Goal: Task Accomplishment & Management: Manage account settings

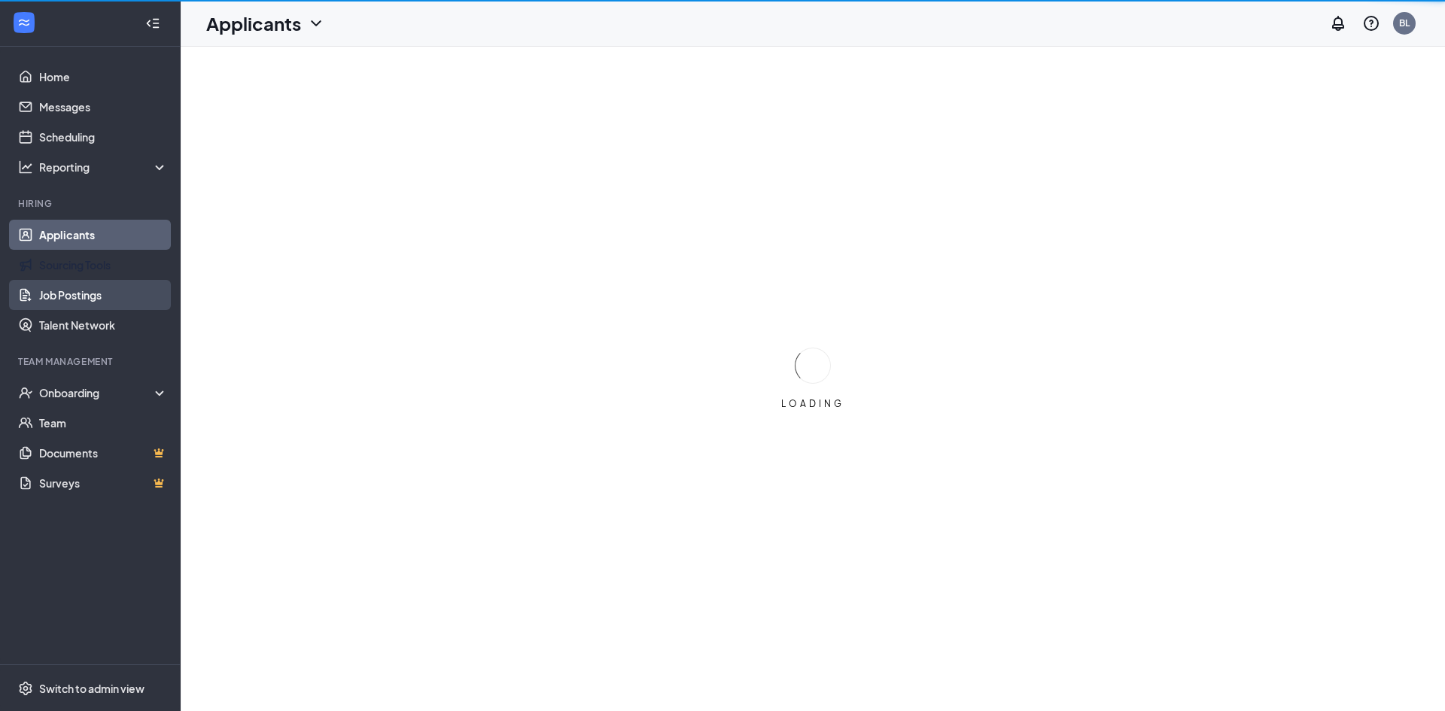
click at [73, 300] on link "Job Postings" at bounding box center [103, 295] width 129 height 30
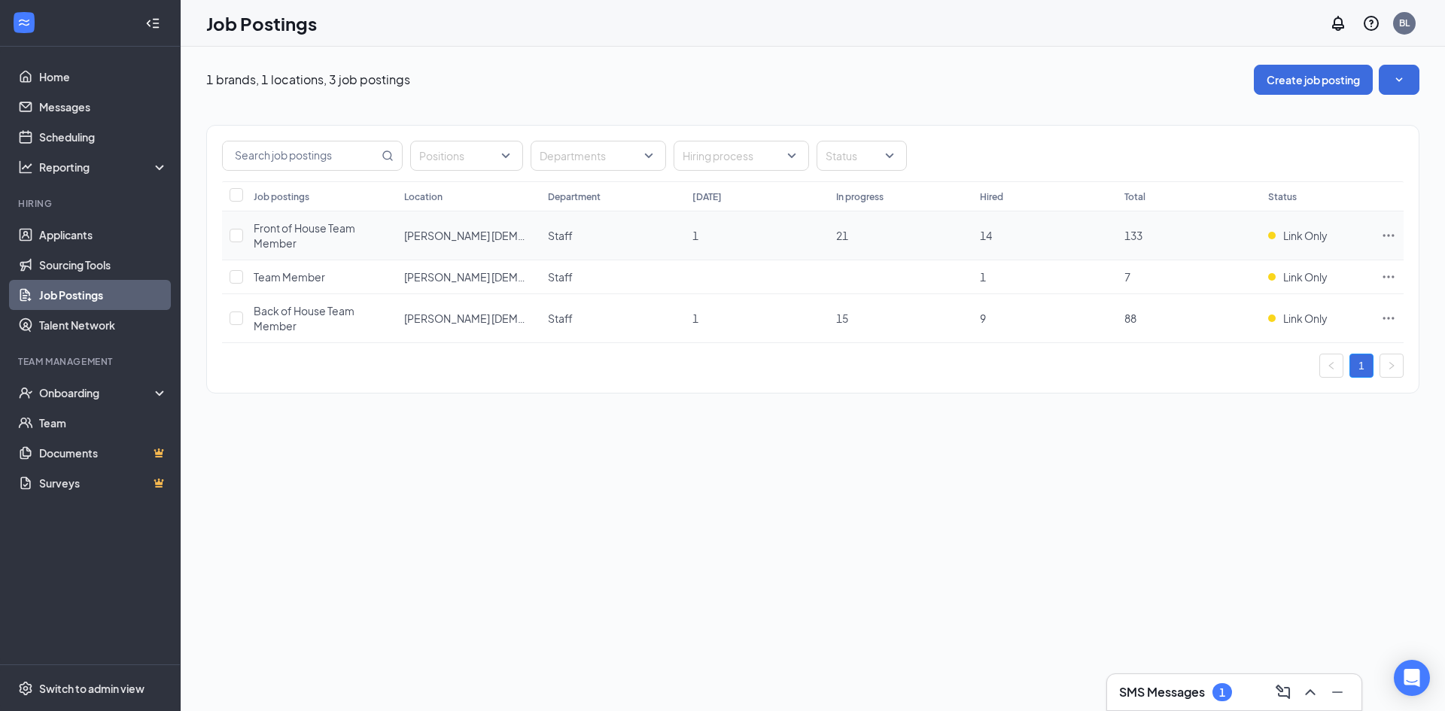
click at [1397, 230] on td at bounding box center [1389, 236] width 30 height 49
click at [1391, 233] on icon "Ellipses" at bounding box center [1388, 235] width 15 height 15
click at [1296, 207] on th "Status" at bounding box center [1317, 196] width 113 height 30
click at [1382, 239] on icon "Ellipses" at bounding box center [1388, 235] width 15 height 15
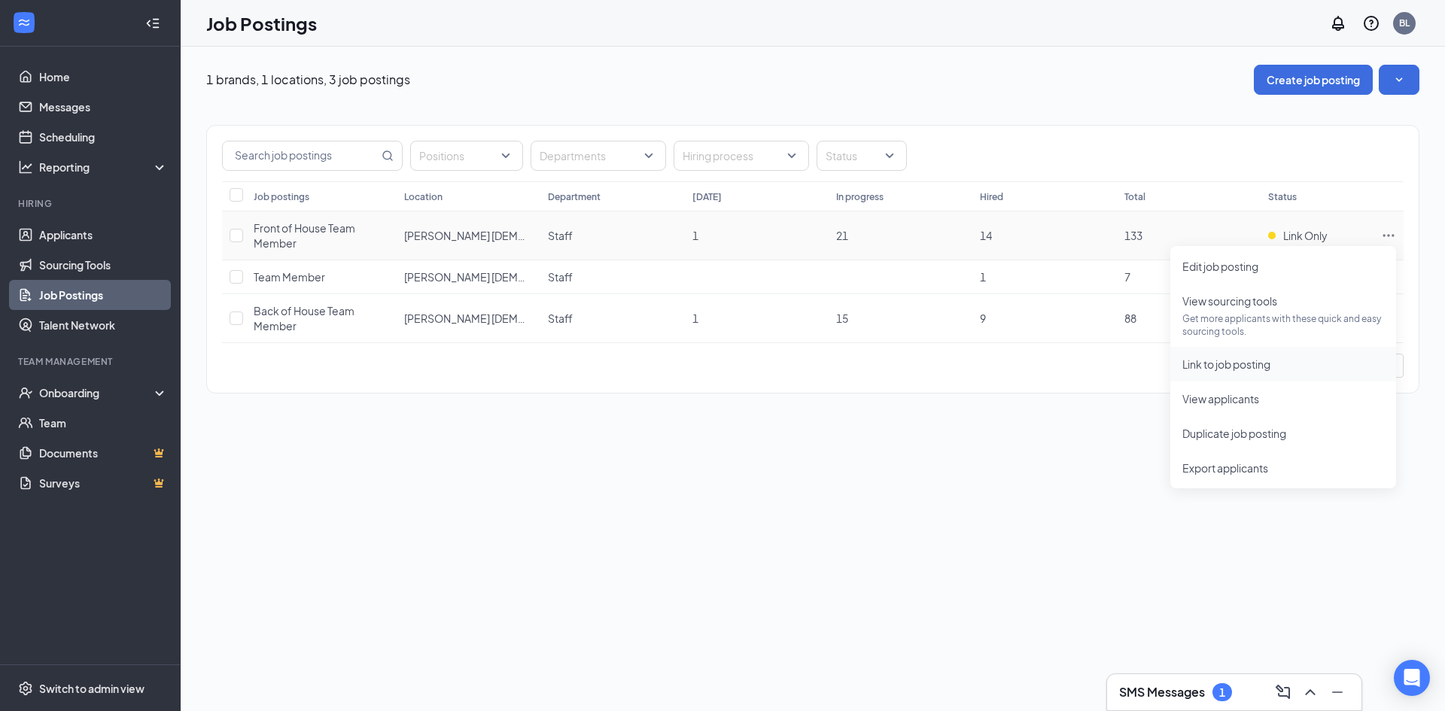
click at [1242, 361] on span "Link to job posting" at bounding box center [1227, 365] width 88 height 14
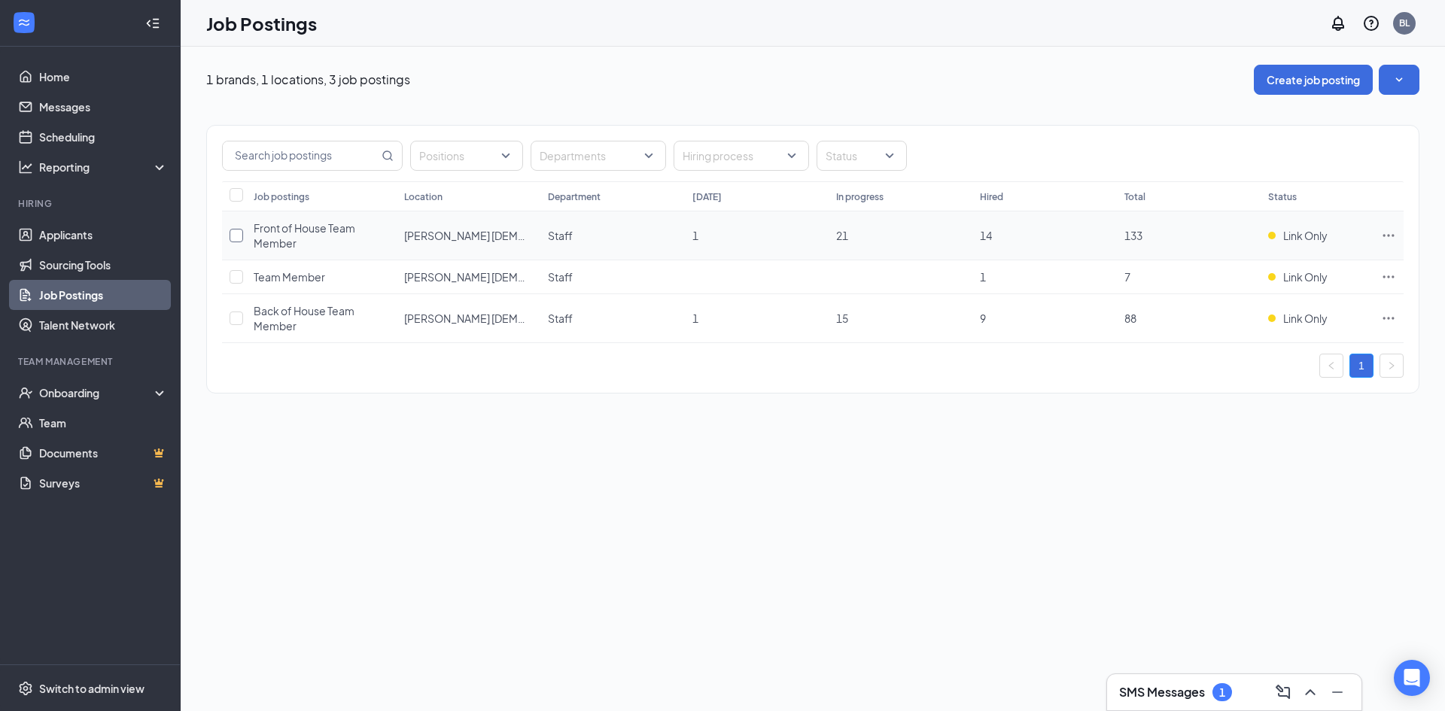
click at [238, 230] on input "checkbox" at bounding box center [237, 236] width 14 height 14
checkbox input "true"
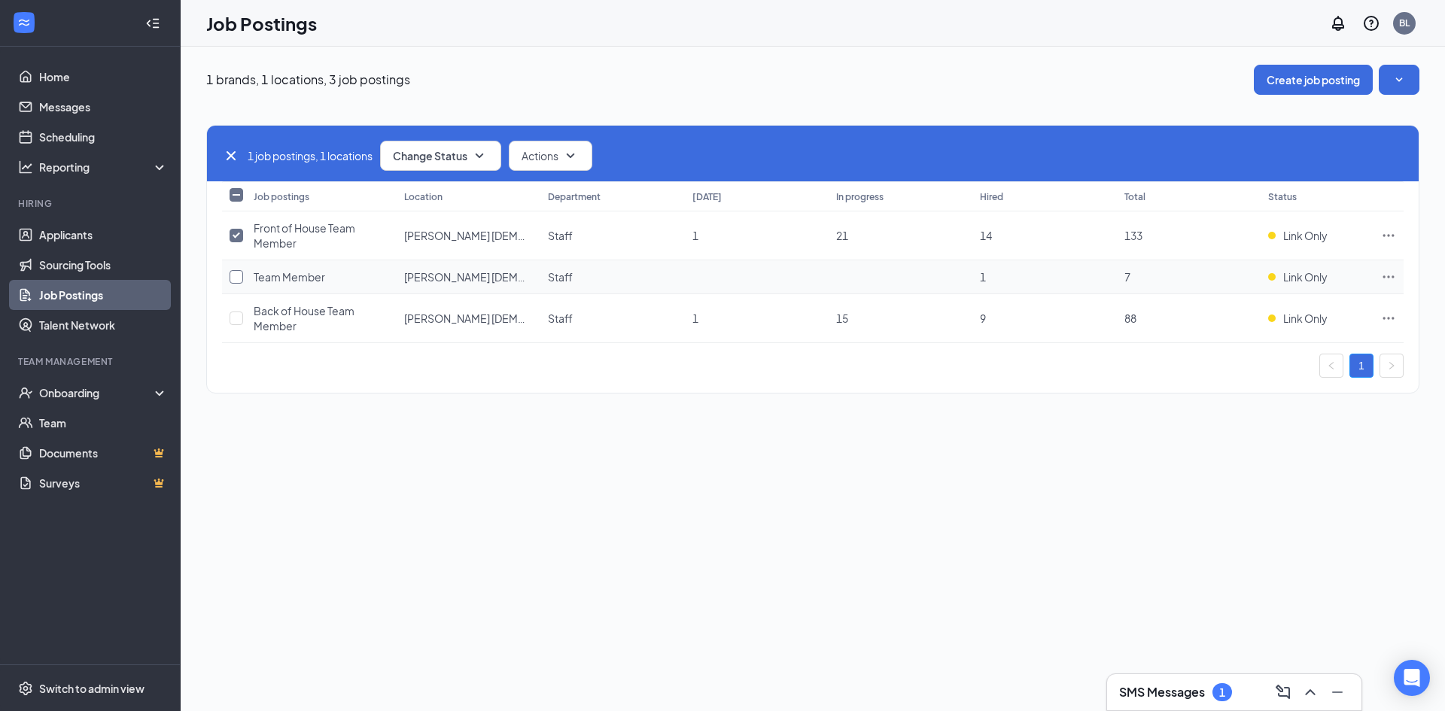
click at [235, 279] on input "checkbox" at bounding box center [237, 277] width 14 height 14
checkbox input "true"
click at [236, 315] on input "checkbox" at bounding box center [237, 319] width 14 height 14
checkbox input "true"
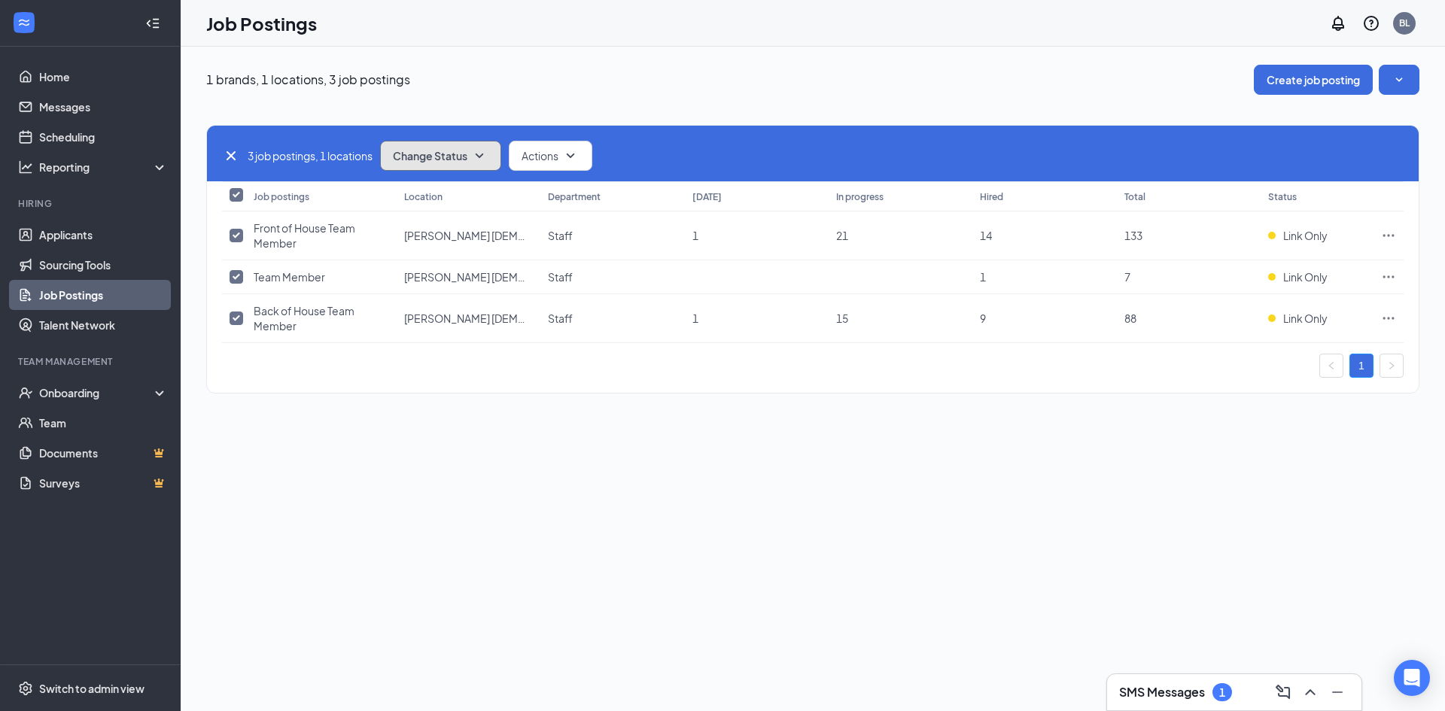
click at [463, 147] on button "Change Status" at bounding box center [440, 156] width 121 height 30
click at [429, 224] on span "Unpublish" at bounding box center [420, 229] width 49 height 17
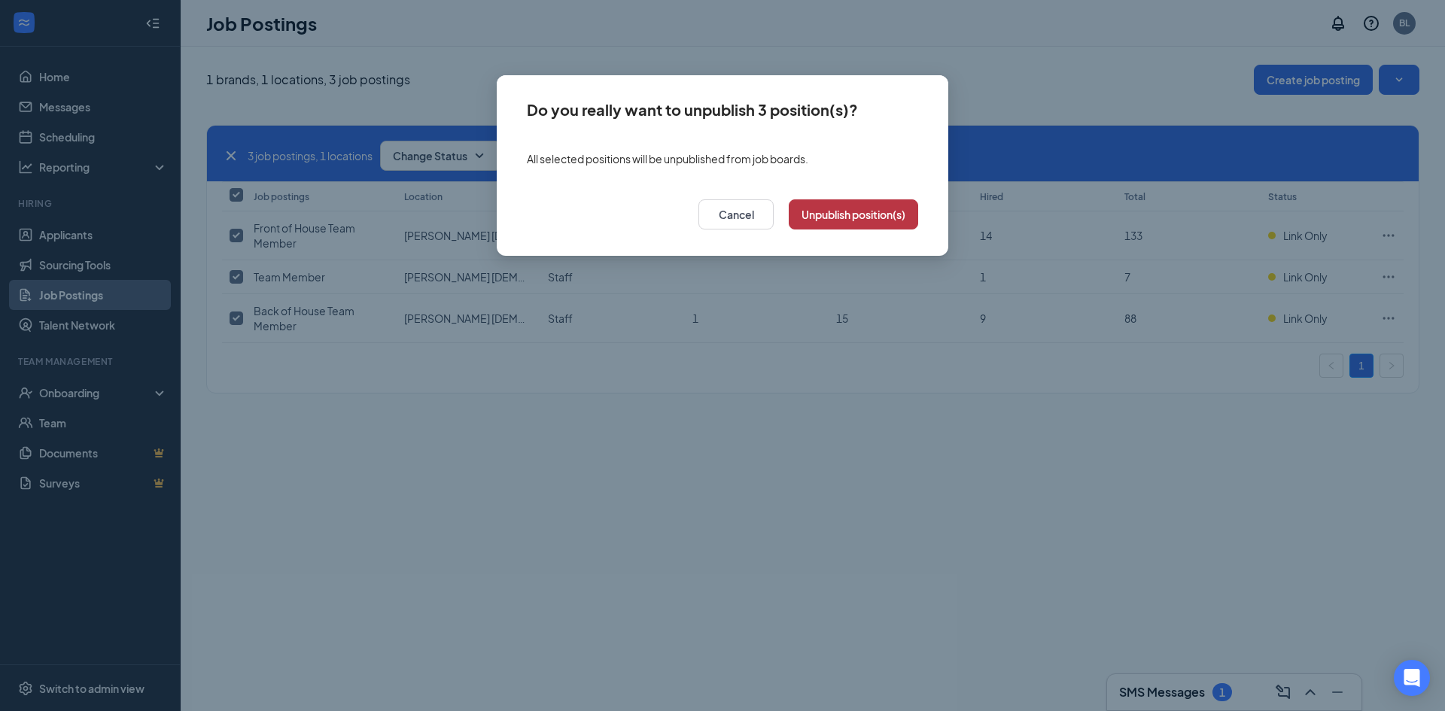
click at [853, 221] on button "Unpublish position(s)" at bounding box center [853, 214] width 129 height 30
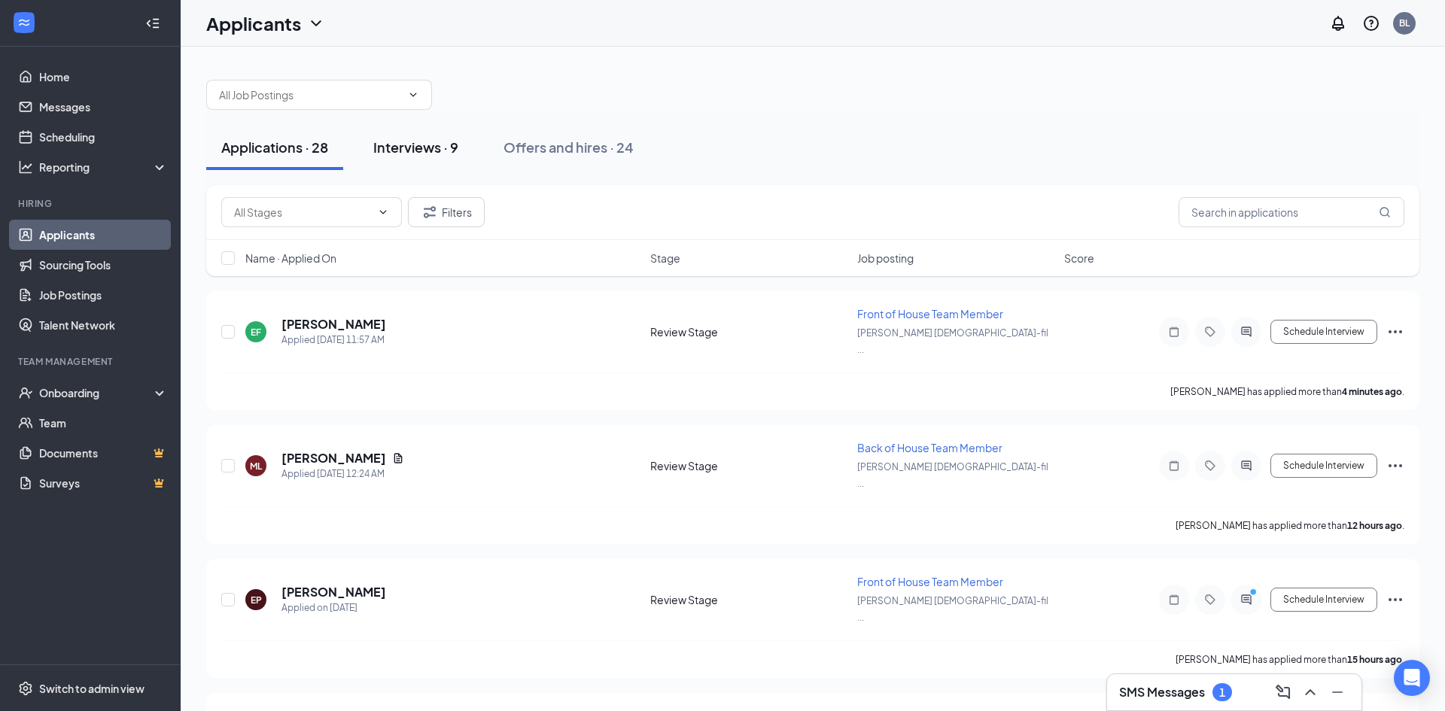
click at [426, 160] on button "Interviews · 9" at bounding box center [415, 147] width 115 height 45
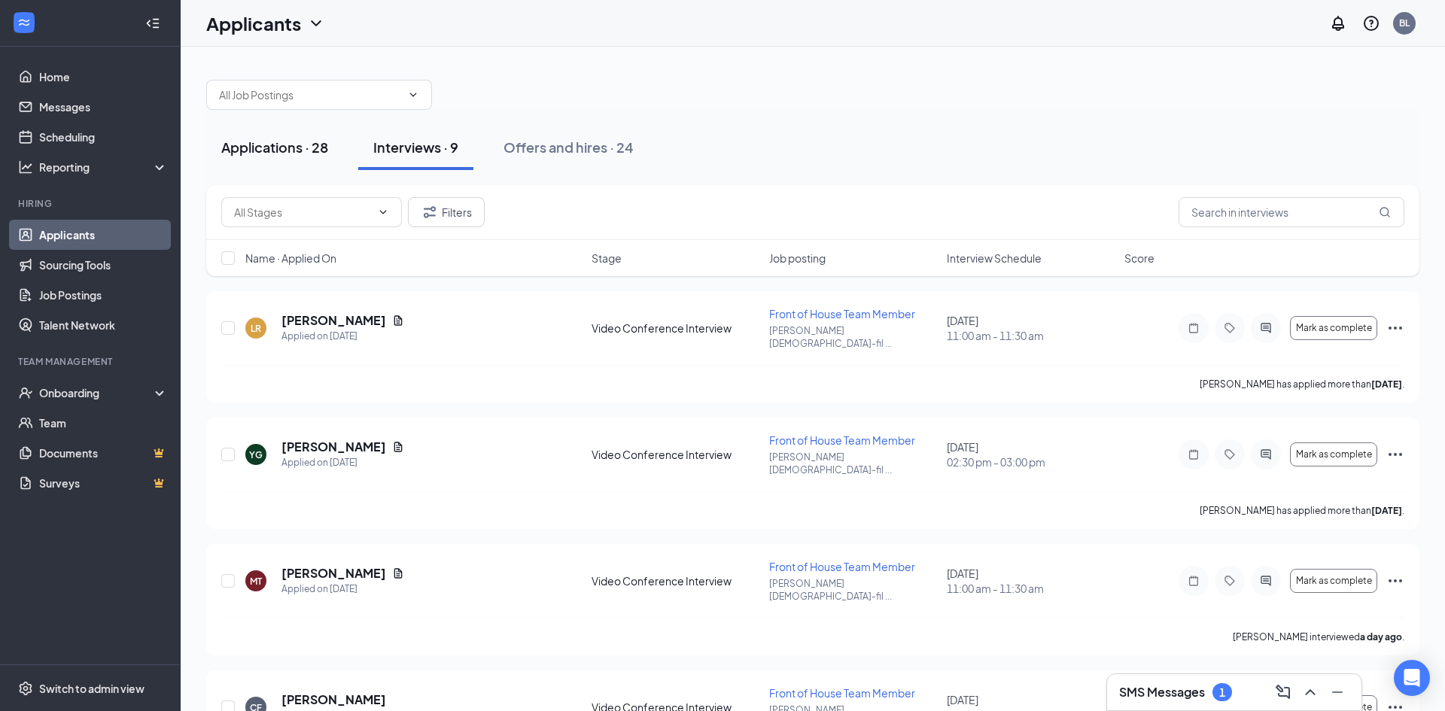
click at [334, 151] on button "Applications · 28" at bounding box center [274, 147] width 137 height 45
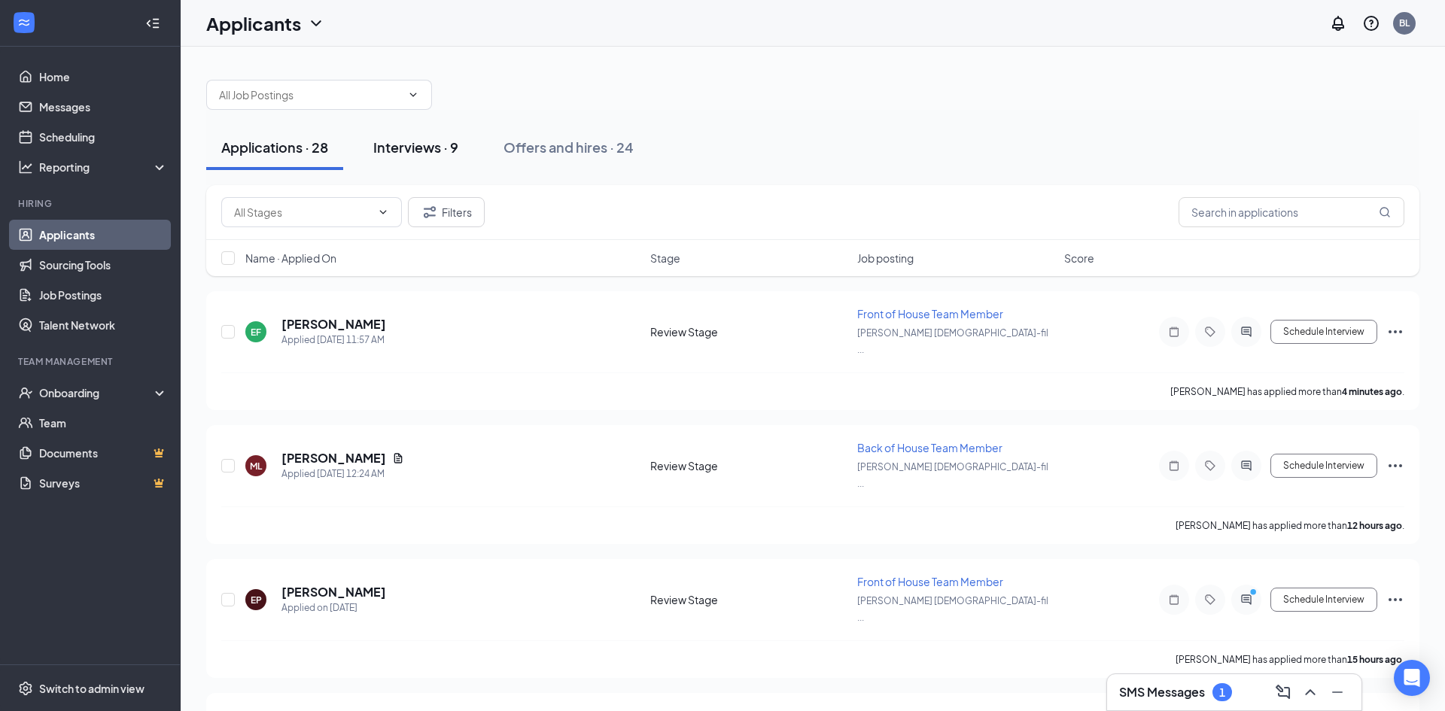
click at [413, 142] on div "Interviews · 9" at bounding box center [415, 147] width 85 height 19
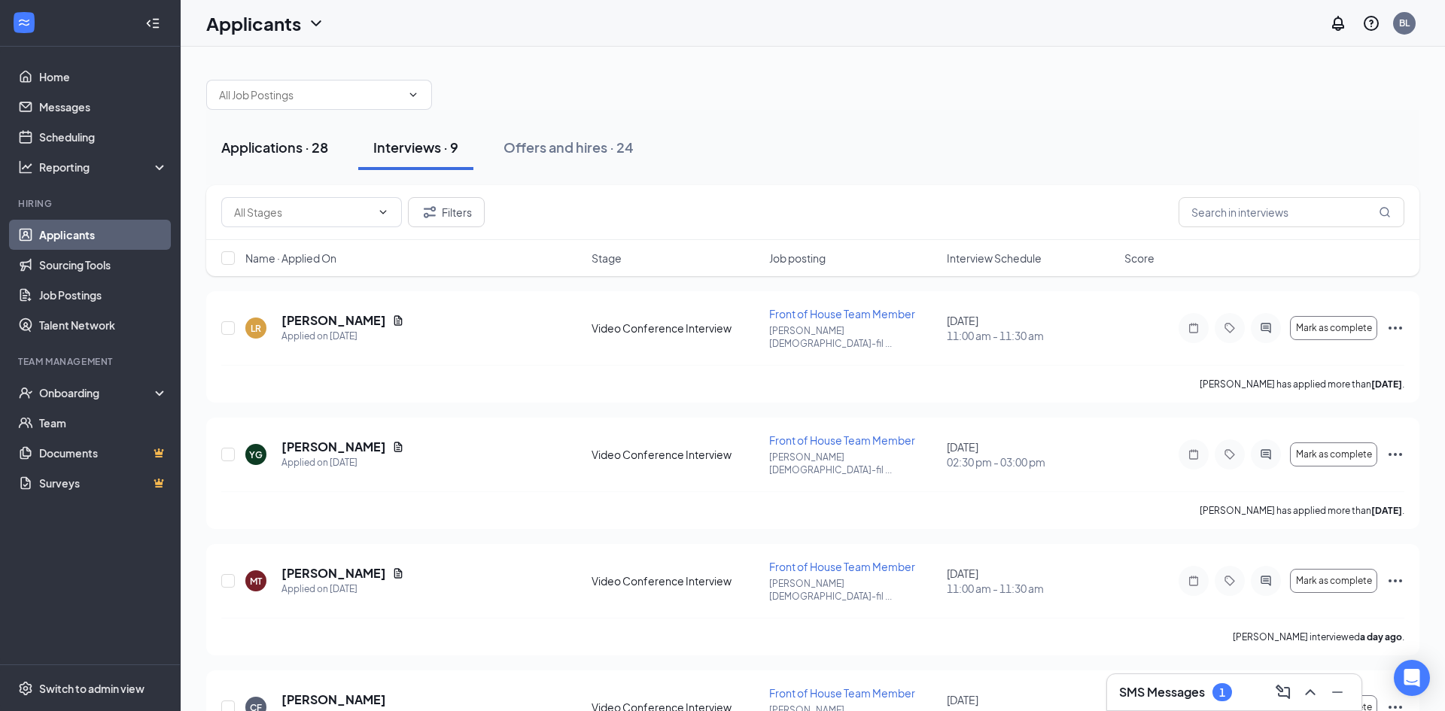
click at [327, 153] on div "Applications · 28" at bounding box center [274, 147] width 107 height 19
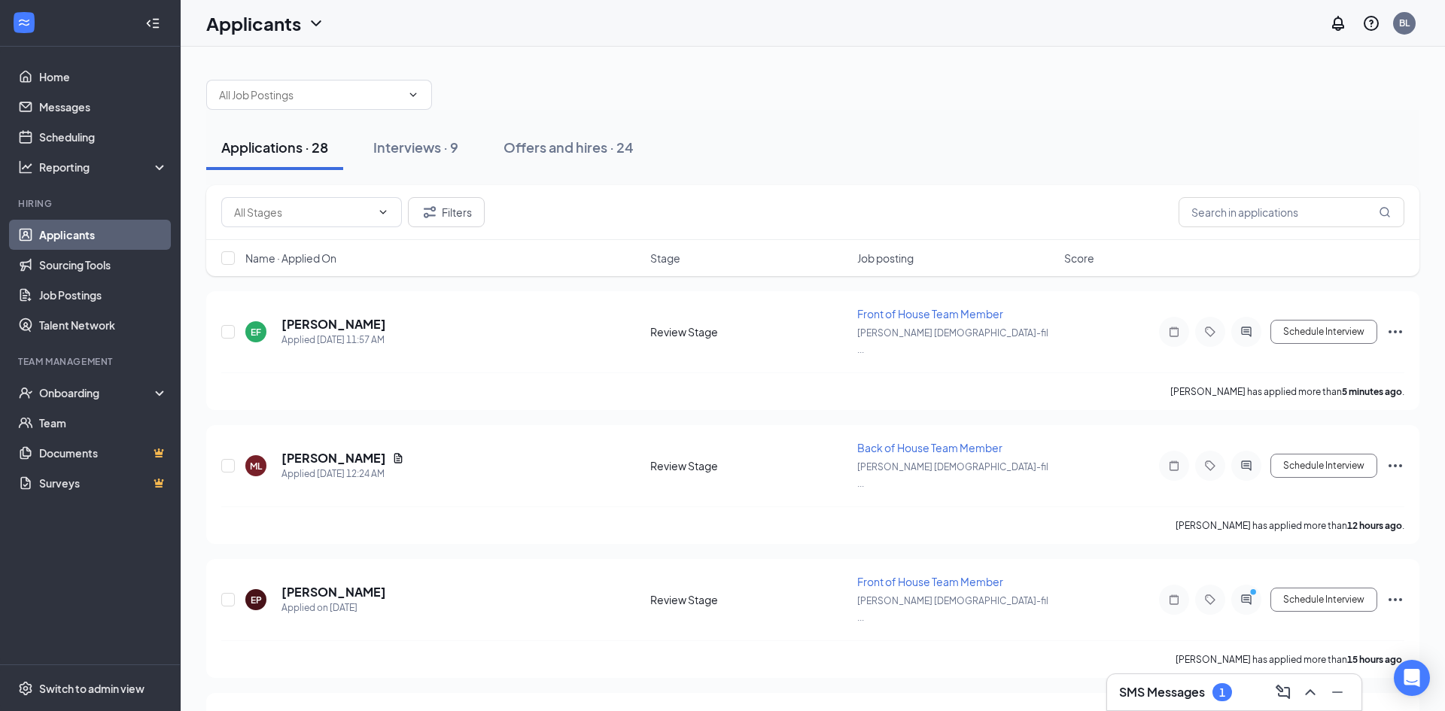
scroll to position [2, 0]
click at [439, 148] on div "Interviews · 9" at bounding box center [415, 145] width 85 height 19
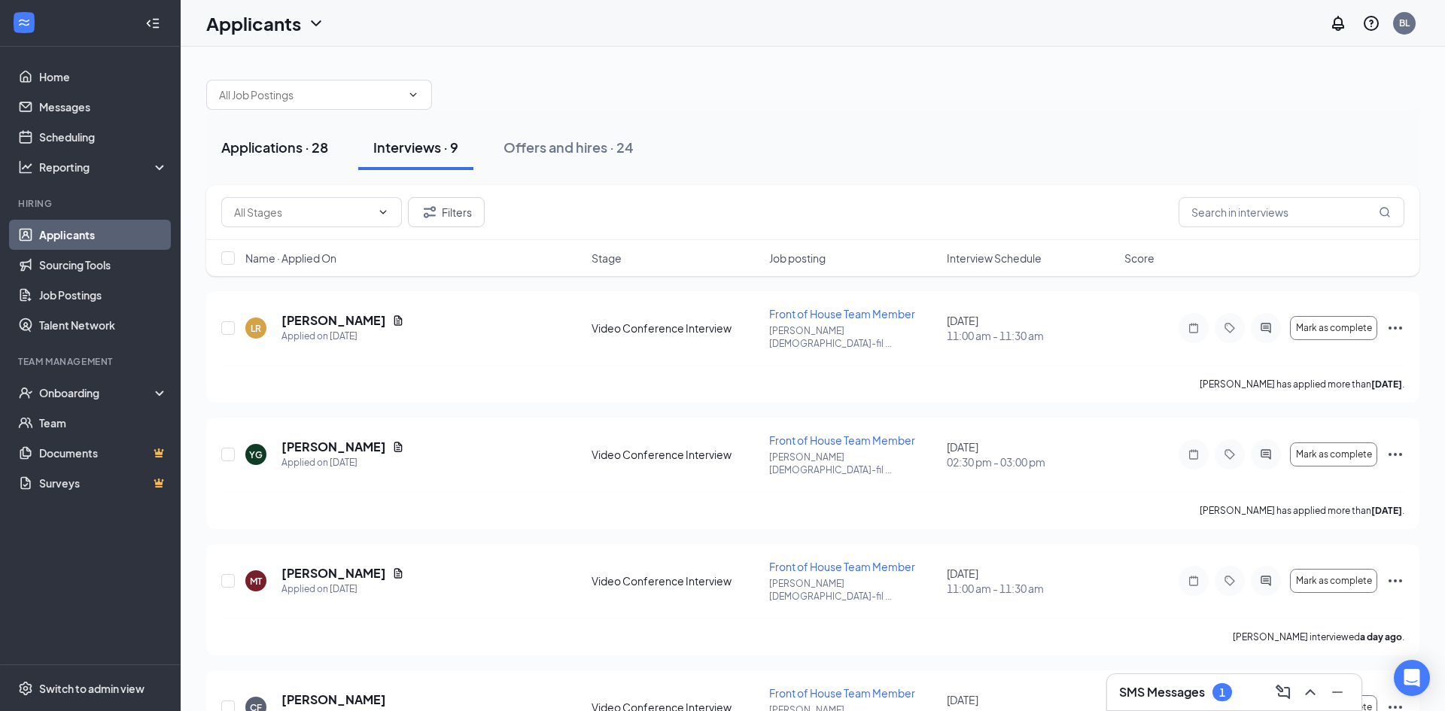
click at [309, 159] on button "Applications · 28" at bounding box center [274, 147] width 137 height 45
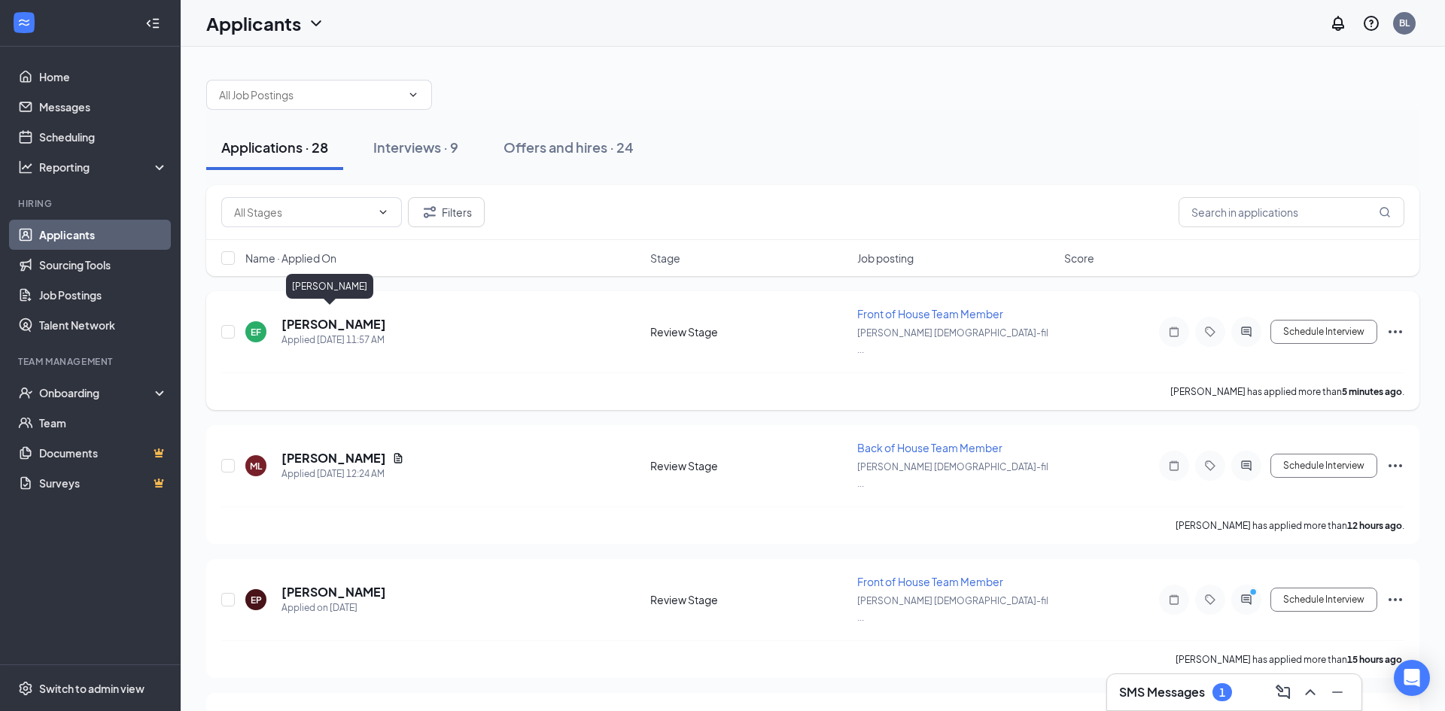
click at [349, 318] on h5 "[PERSON_NAME]" at bounding box center [334, 324] width 105 height 17
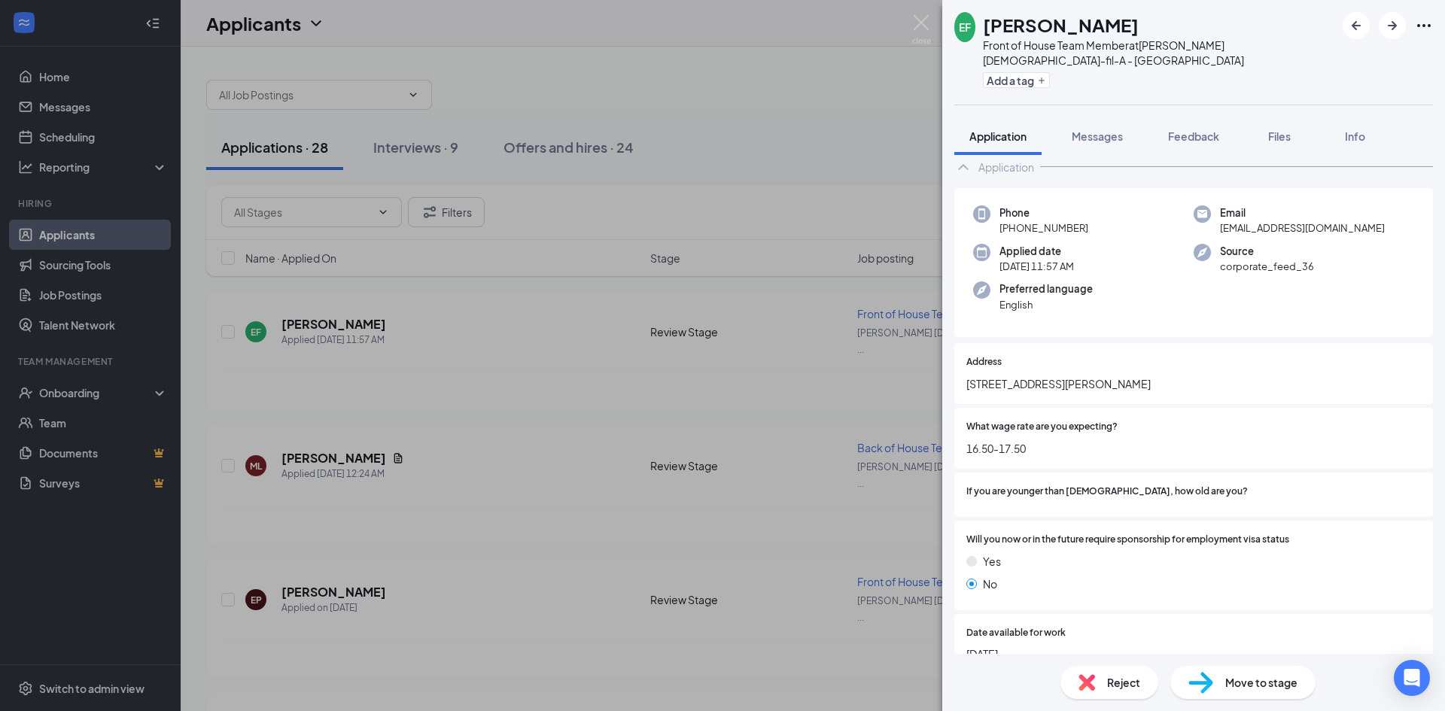
scroll to position [32, 0]
drag, startPoint x: 1031, startPoint y: 368, endPoint x: 1150, endPoint y: 367, distance: 119.0
click at [1150, 376] on span "[STREET_ADDRESS][PERSON_NAME]" at bounding box center [1194, 384] width 455 height 17
drag, startPoint x: 968, startPoint y: 435, endPoint x: 1032, endPoint y: 451, distance: 65.9
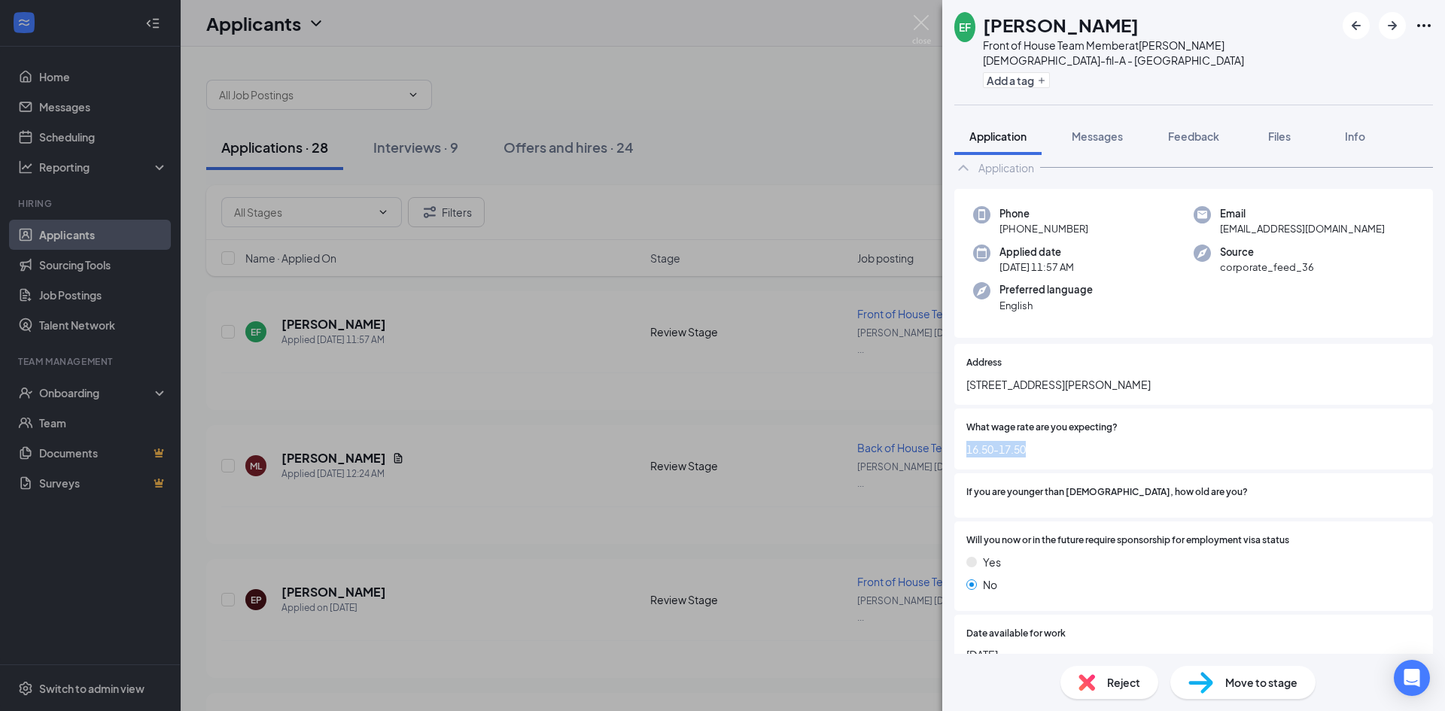
click at [1032, 451] on div "What wage rate are you expecting? 16.50-17.50" at bounding box center [1194, 439] width 479 height 61
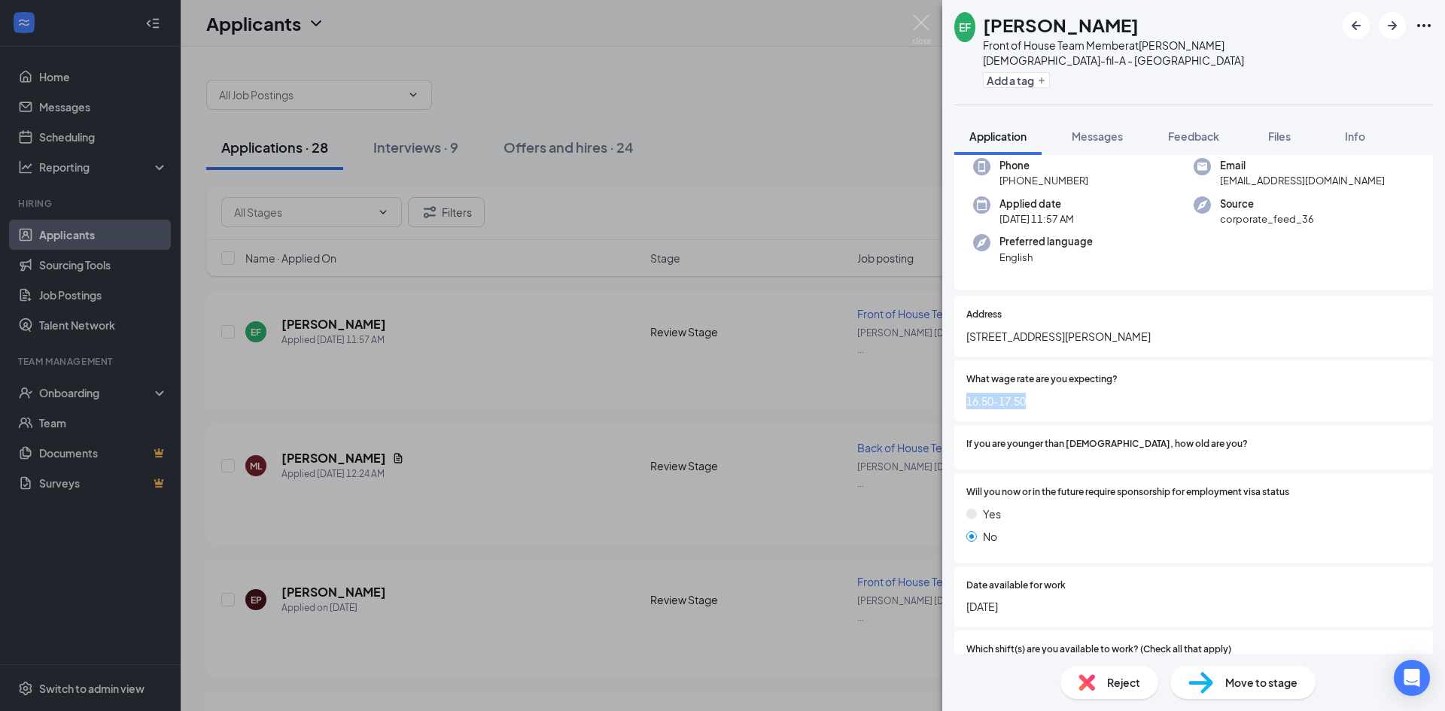
scroll to position [0, 0]
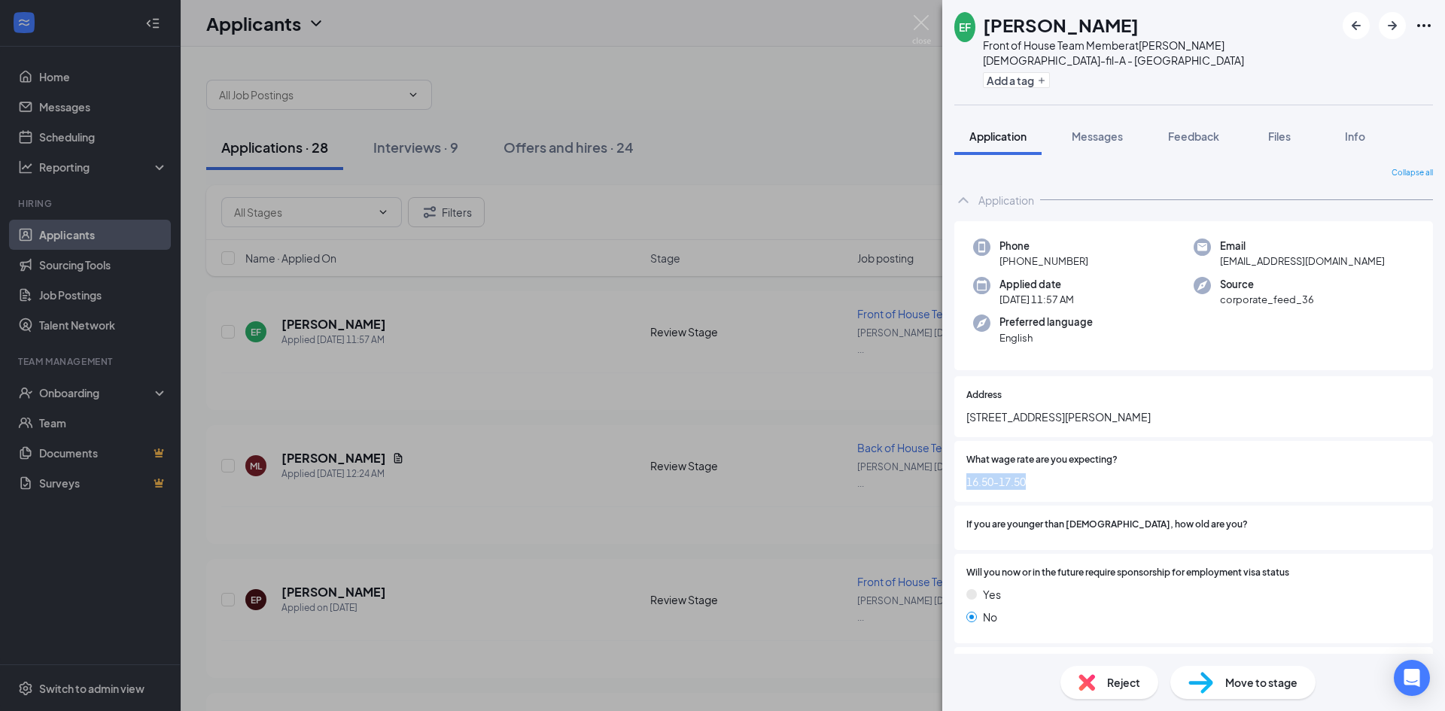
click at [1069, 474] on span "16.50-17.50" at bounding box center [1194, 482] width 455 height 17
click at [921, 29] on img at bounding box center [921, 29] width 19 height 29
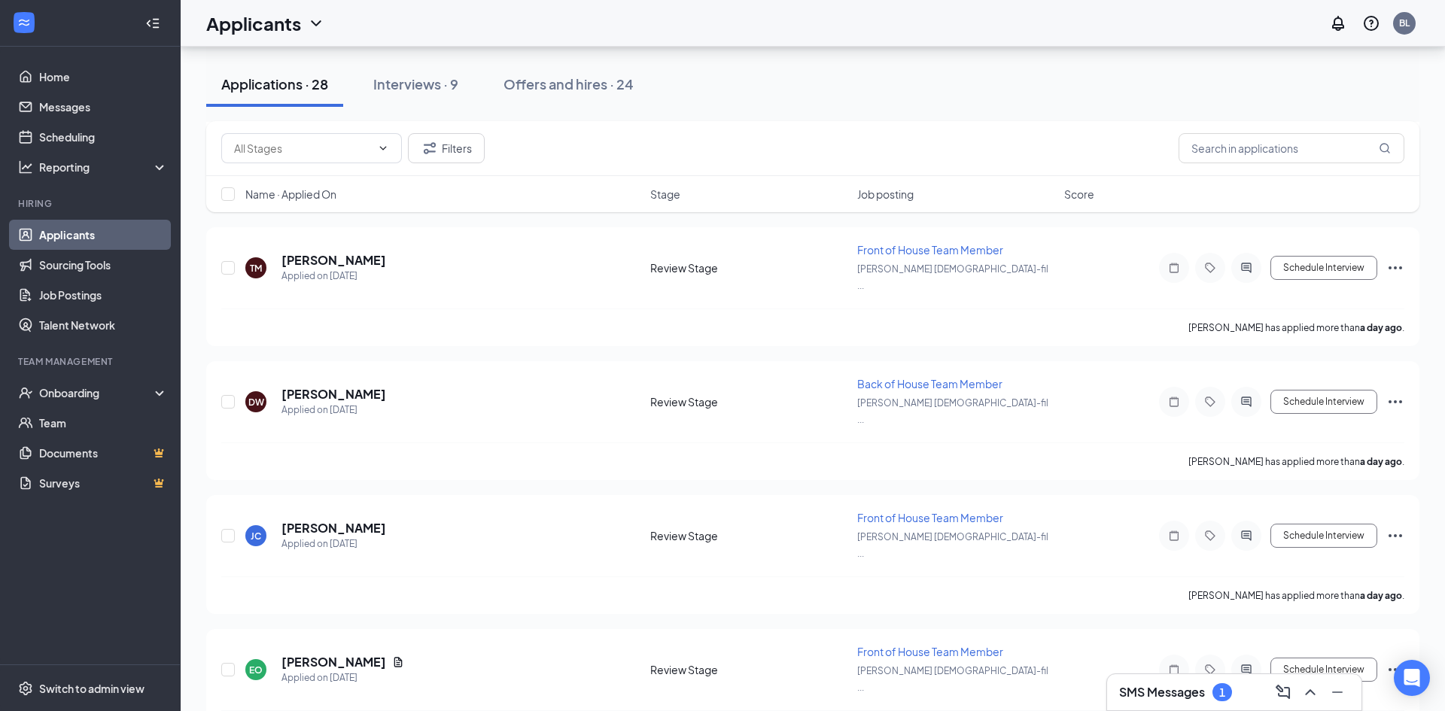
scroll to position [505, 0]
